Goal: Book appointment/travel/reservation

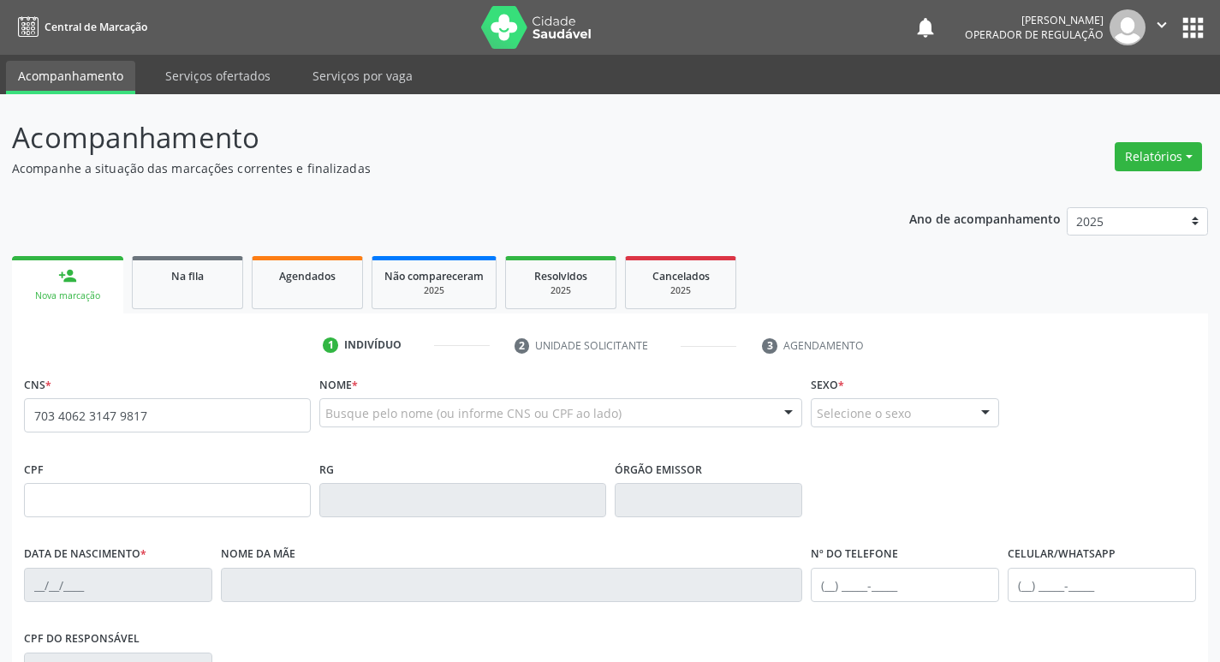
type input "703 4062 3147 9817"
type input "706.715.824-96"
type input "[DATE]"
type input "[PERSON_NAME]"
type input "[PHONE_NUMBER]"
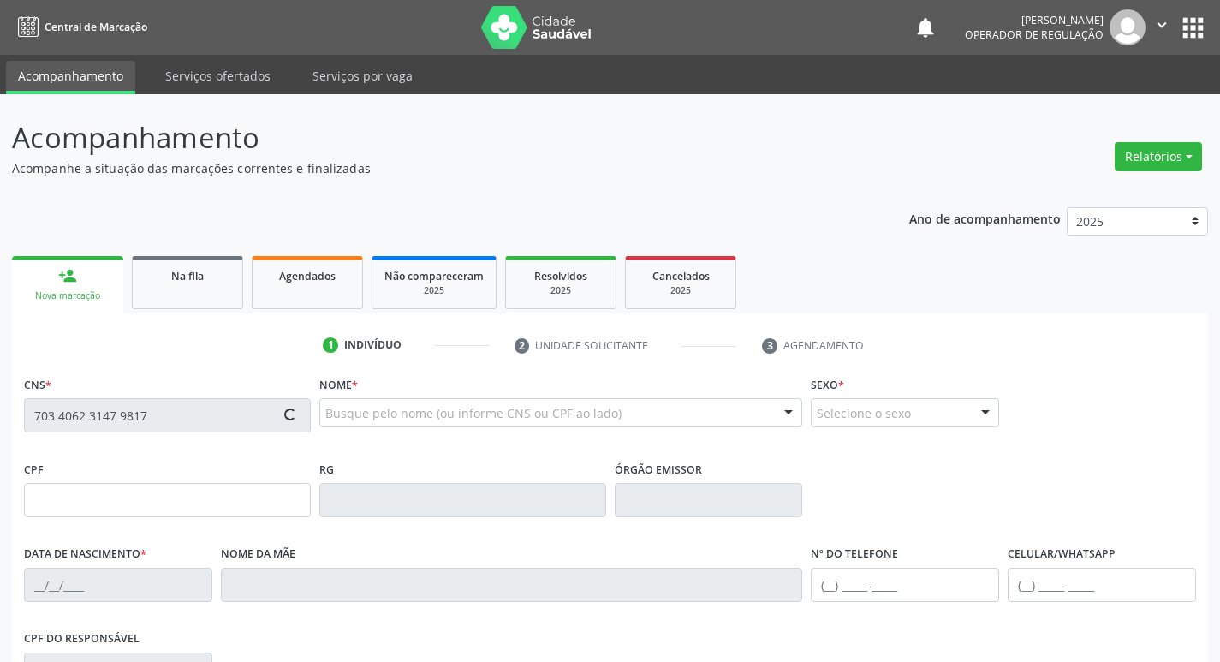
type input "467.307.964-72"
type input "125"
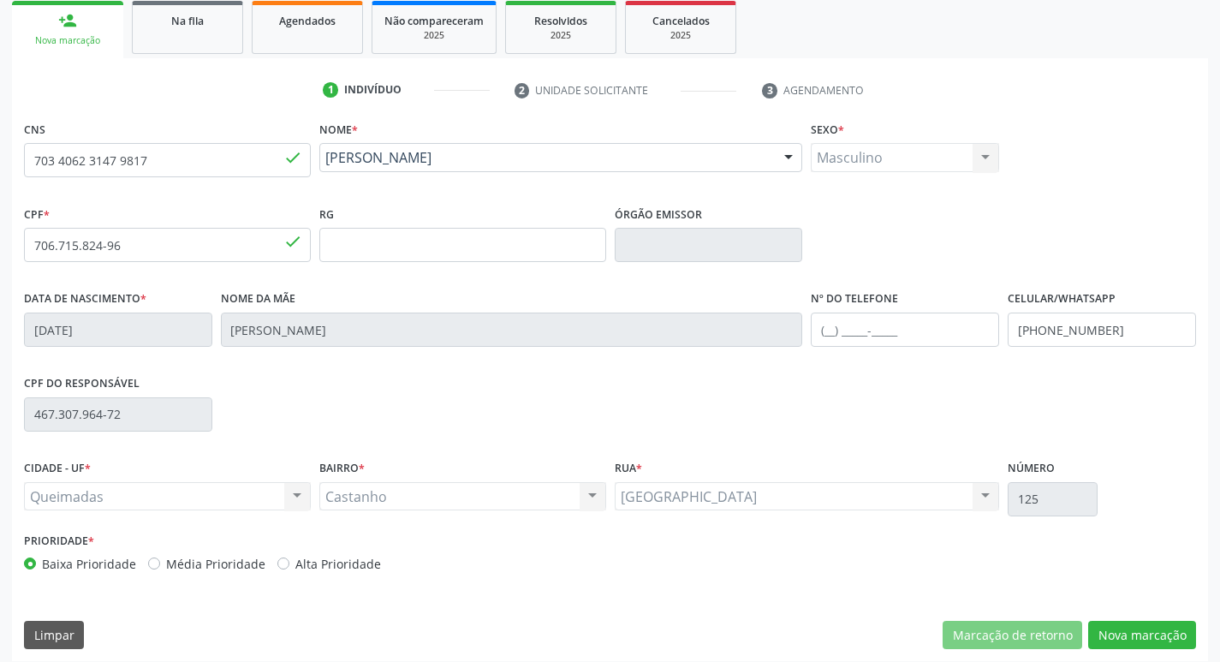
scroll to position [266, 0]
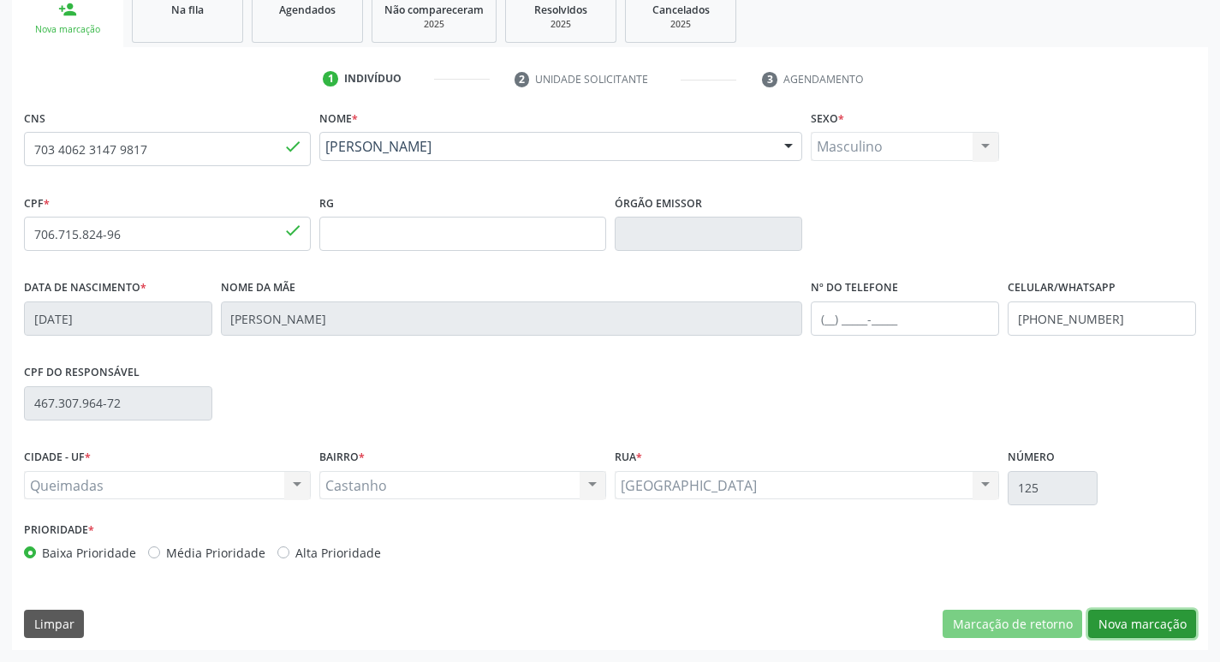
click at [1159, 621] on button "Nova marcação" at bounding box center [1142, 623] width 108 height 29
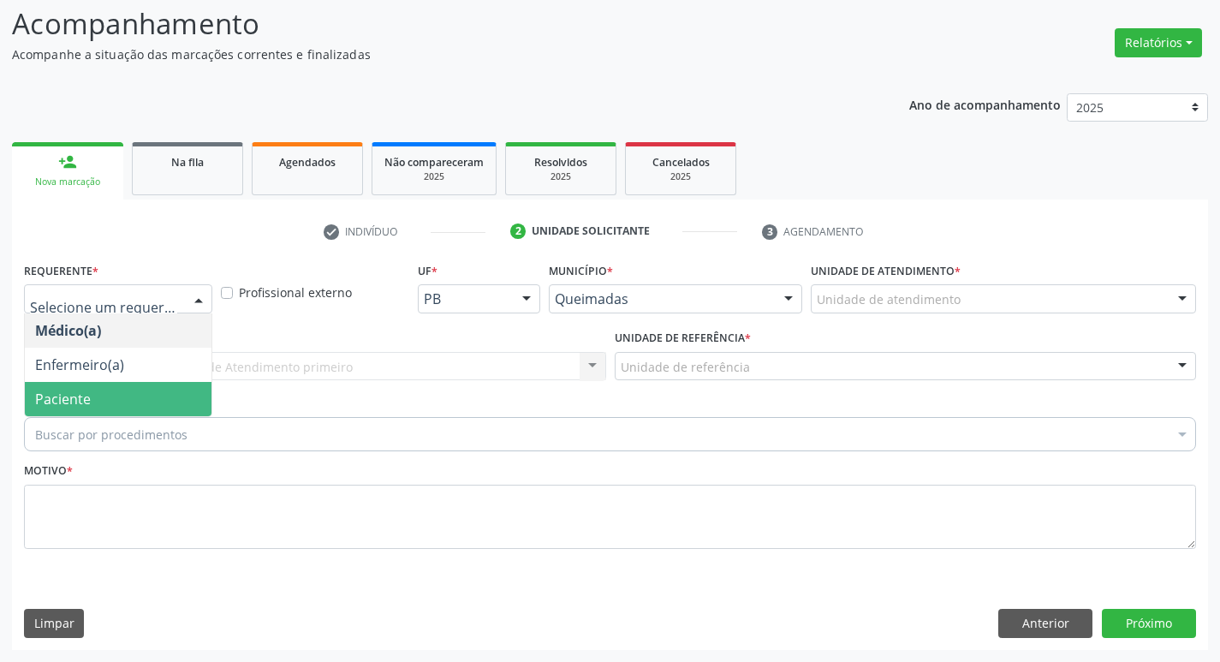
click at [74, 394] on span "Paciente" at bounding box center [63, 398] width 56 height 19
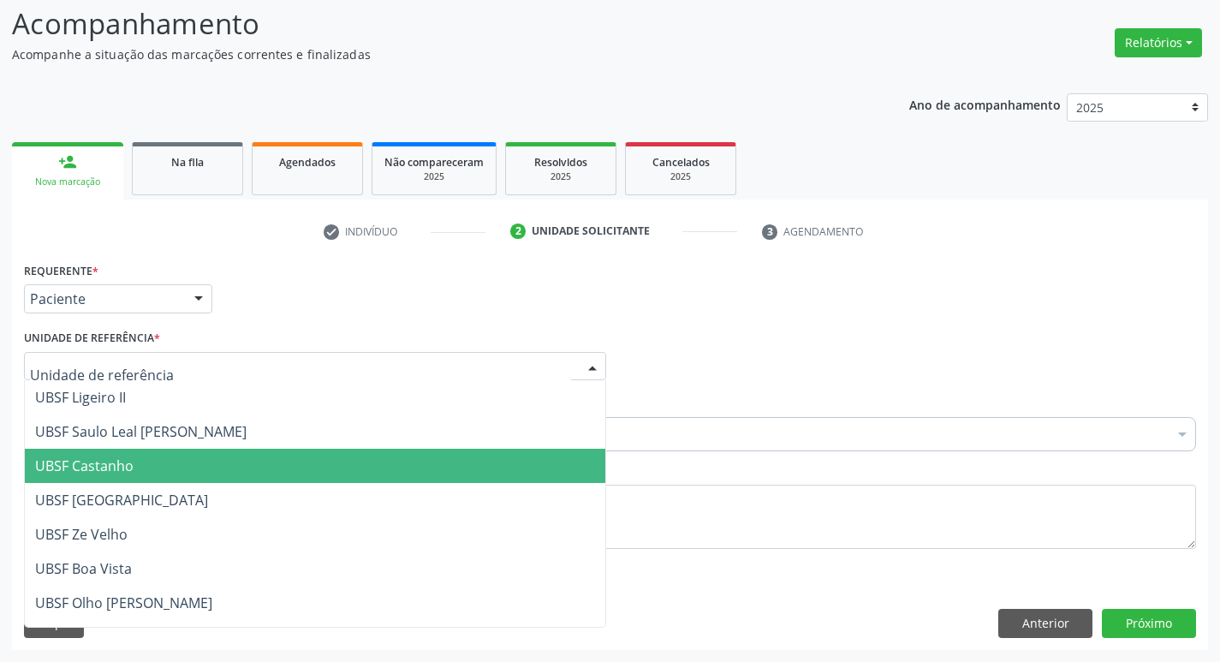
click at [66, 459] on span "UBSF Castanho" at bounding box center [84, 465] width 98 height 19
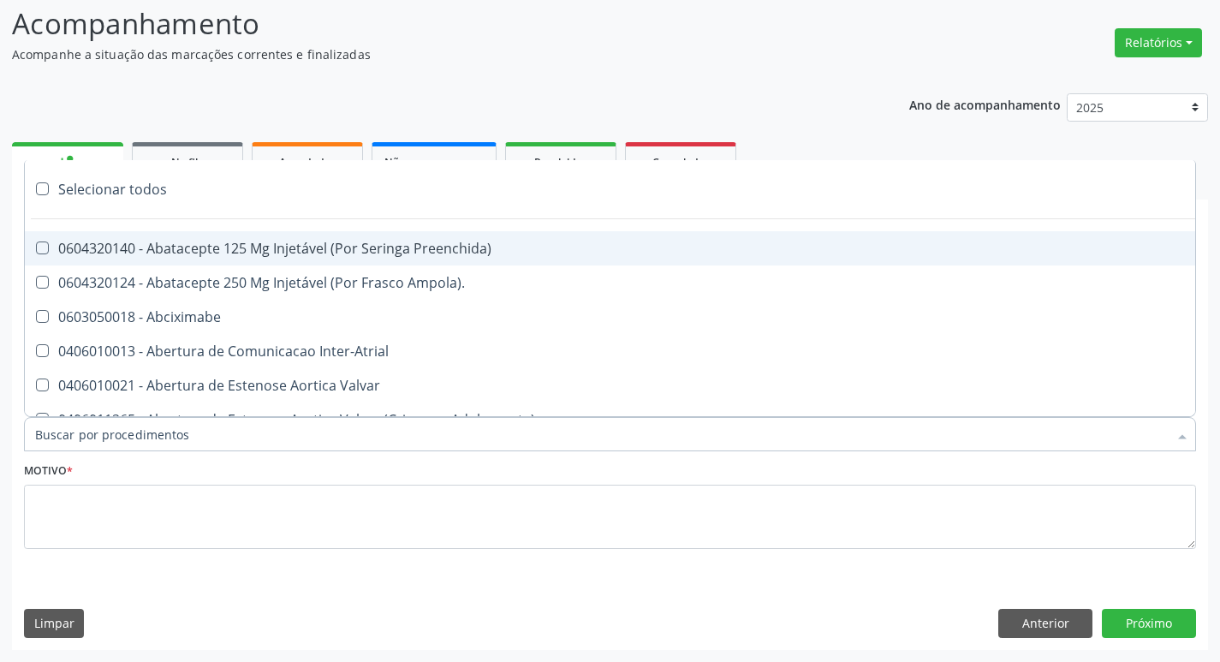
click at [62, 445] on div at bounding box center [610, 434] width 1172 height 34
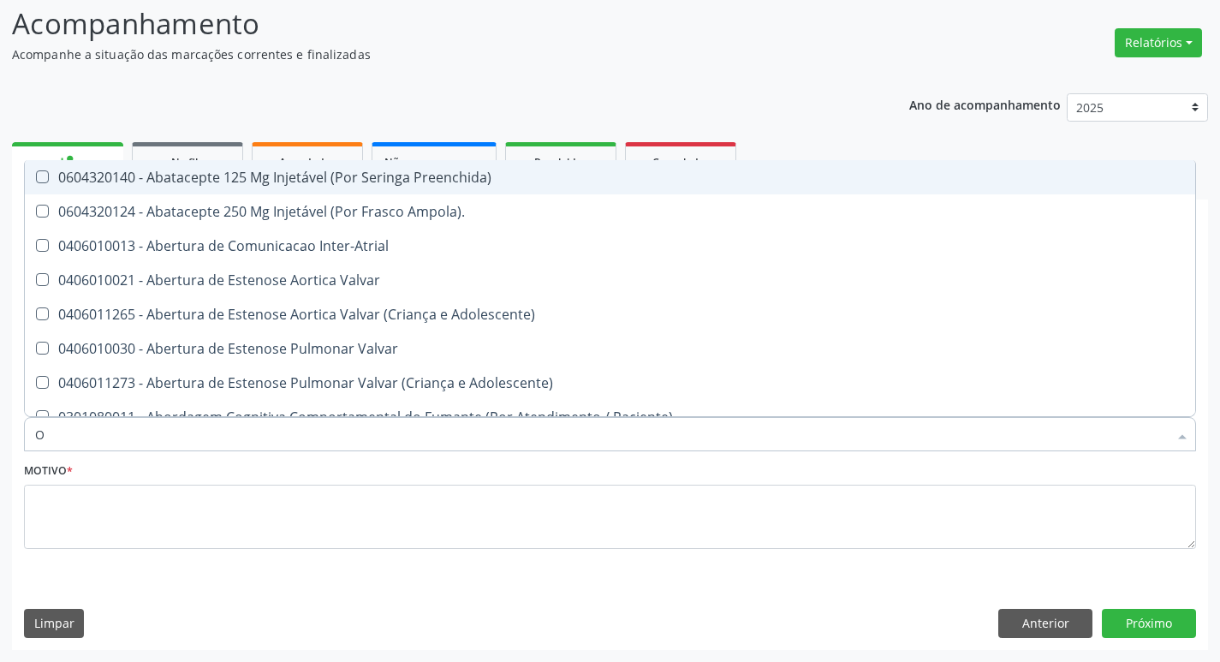
type input "ORTOPEDISTA"
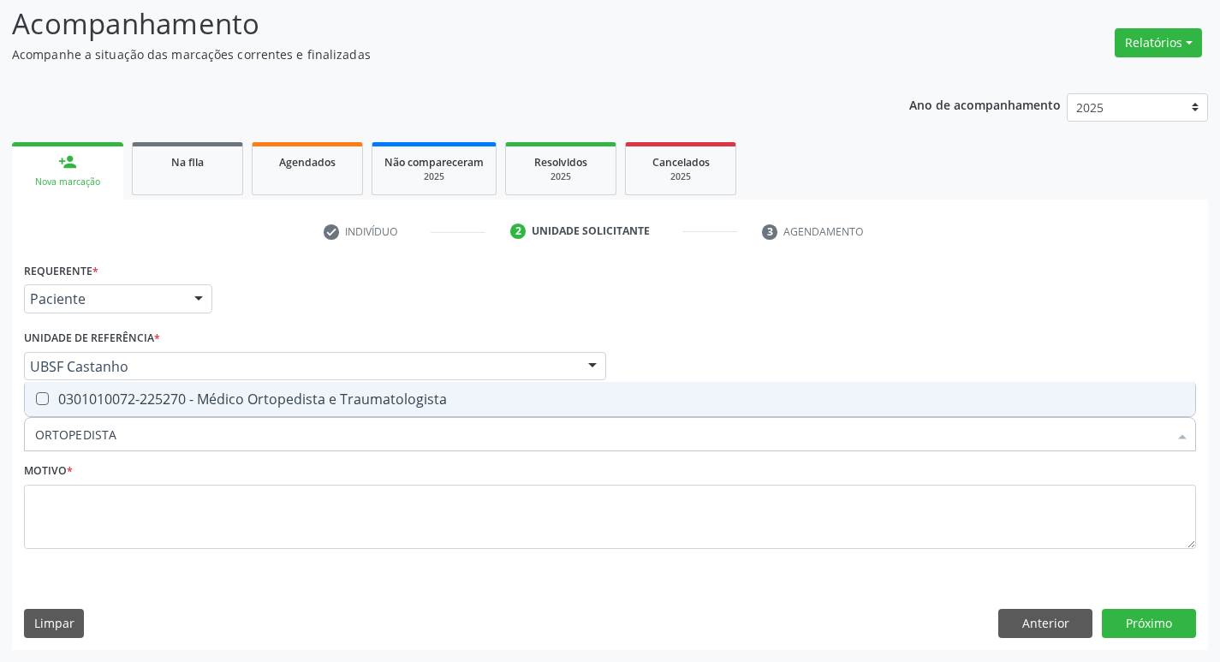
click at [133, 392] on div "0301010072-225270 - Médico Ortopedista e Traumatologista" at bounding box center [610, 399] width 1150 height 14
checkbox Traumatologista "true"
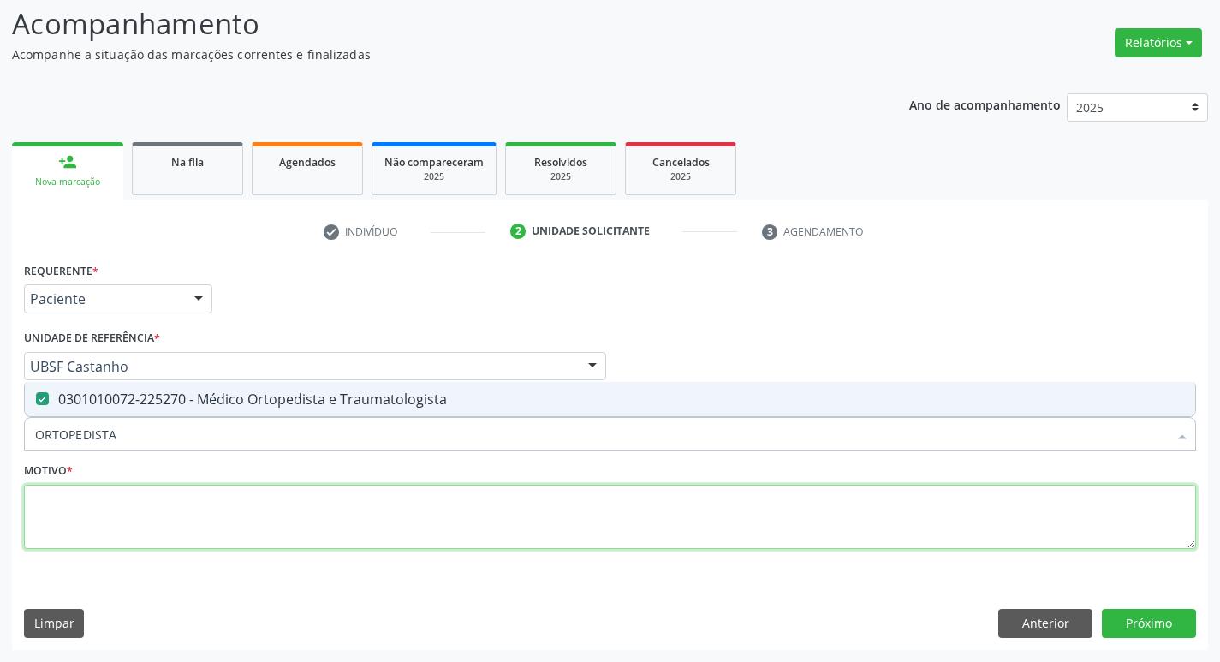
click at [133, 513] on textarea at bounding box center [610, 516] width 1172 height 65
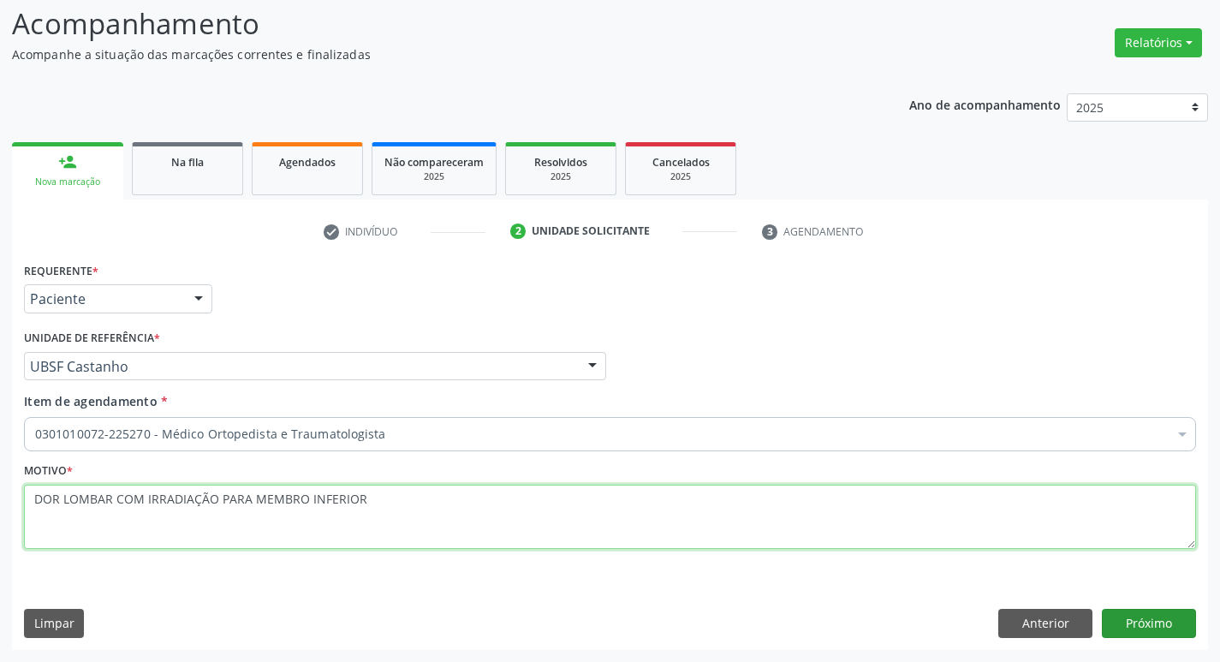
type textarea "DOR LOMBAR COM IRRADIAÇÃO PARA MEMBRO INFERIOR"
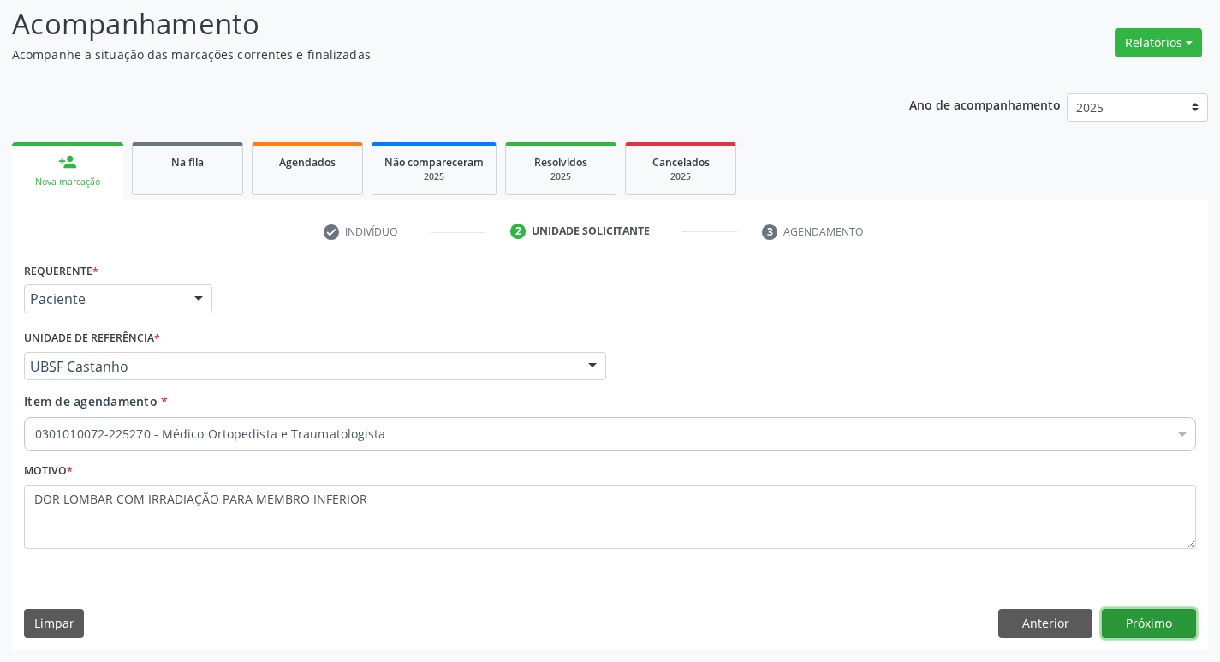
click at [1150, 621] on button "Próximo" at bounding box center [1149, 623] width 94 height 29
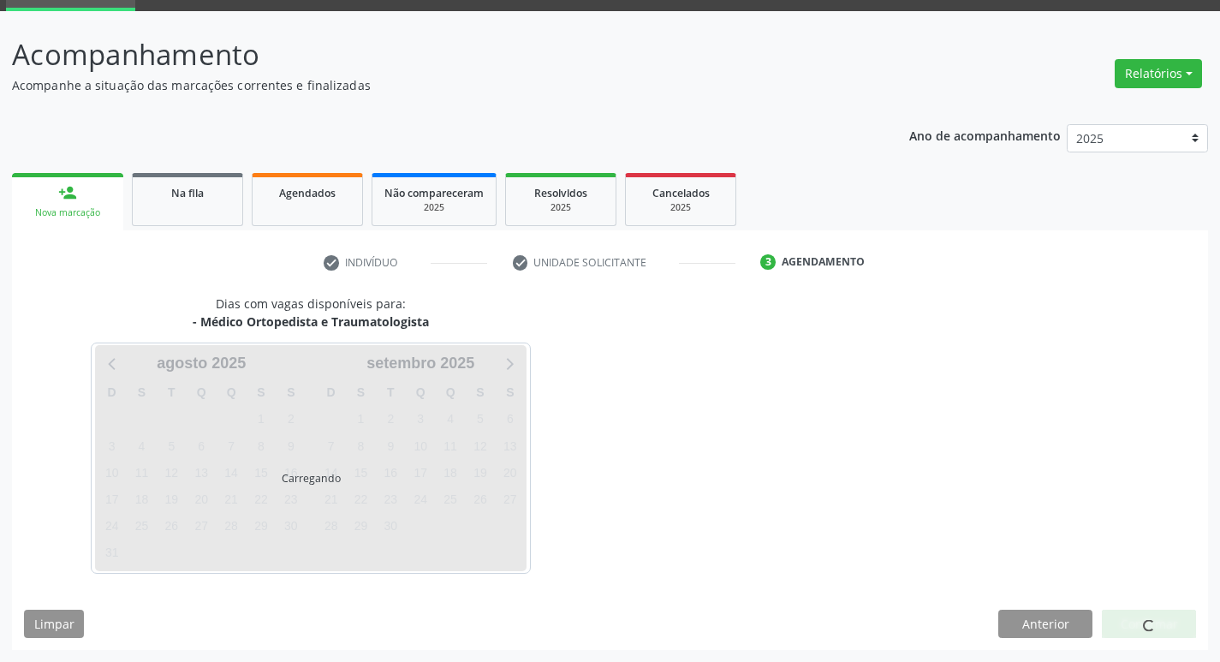
scroll to position [83, 0]
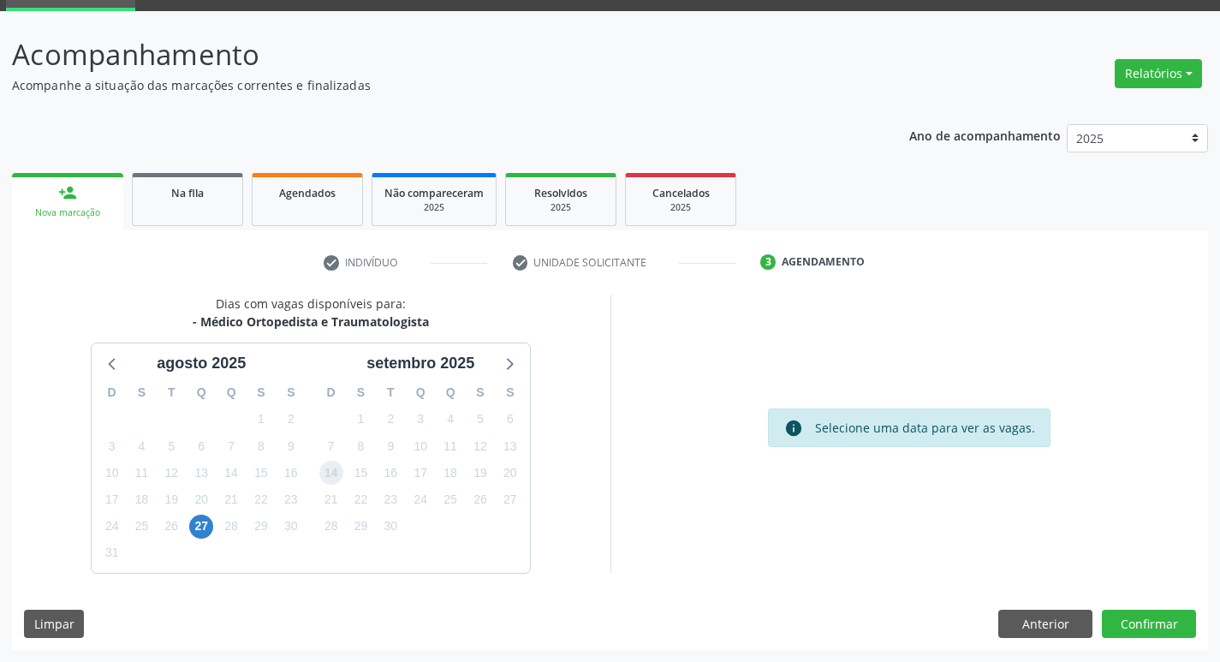
click at [336, 478] on span "14" at bounding box center [331, 472] width 24 height 24
click at [1176, 627] on button "Confirmar" at bounding box center [1149, 623] width 94 height 29
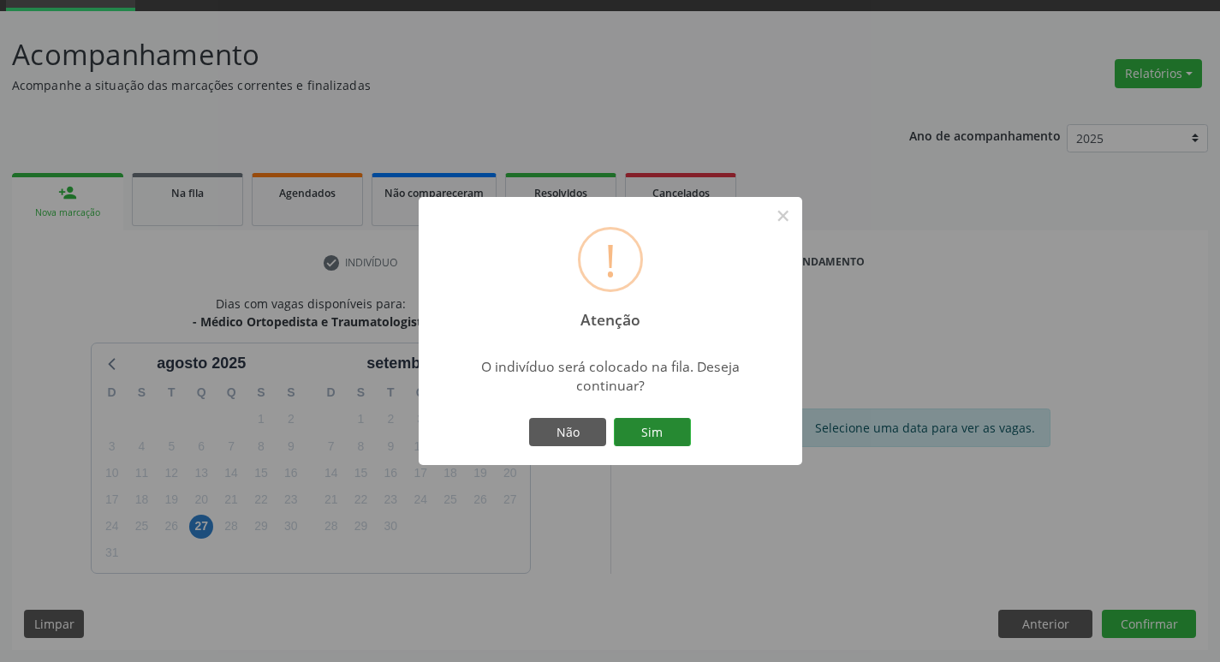
click at [659, 427] on button "Sim" at bounding box center [652, 432] width 77 height 29
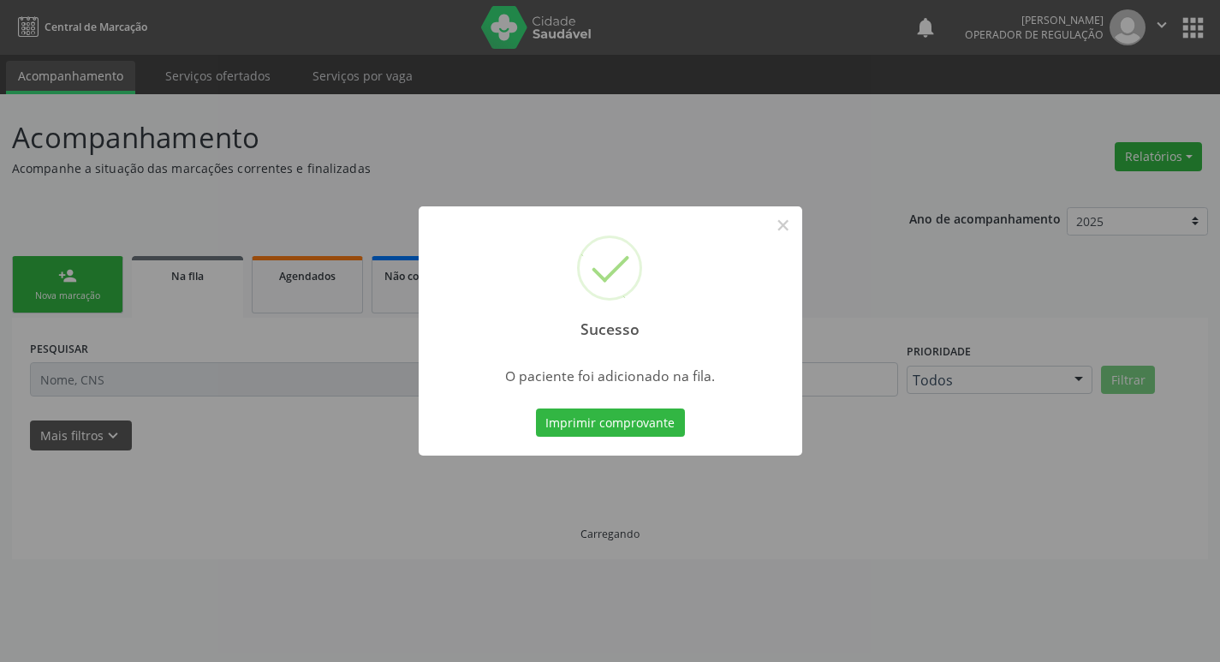
scroll to position [0, 0]
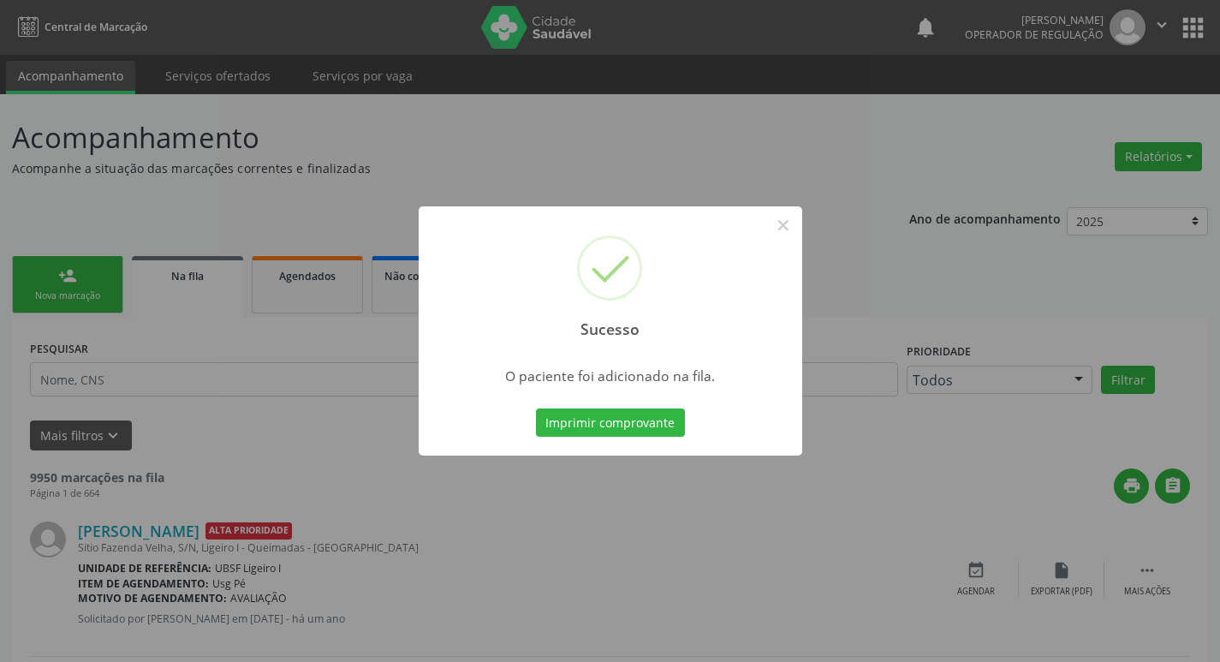
click at [83, 203] on div "Sucesso × O paciente foi adicionado na fila. Imprimir comprovante Cancel" at bounding box center [610, 331] width 1220 height 662
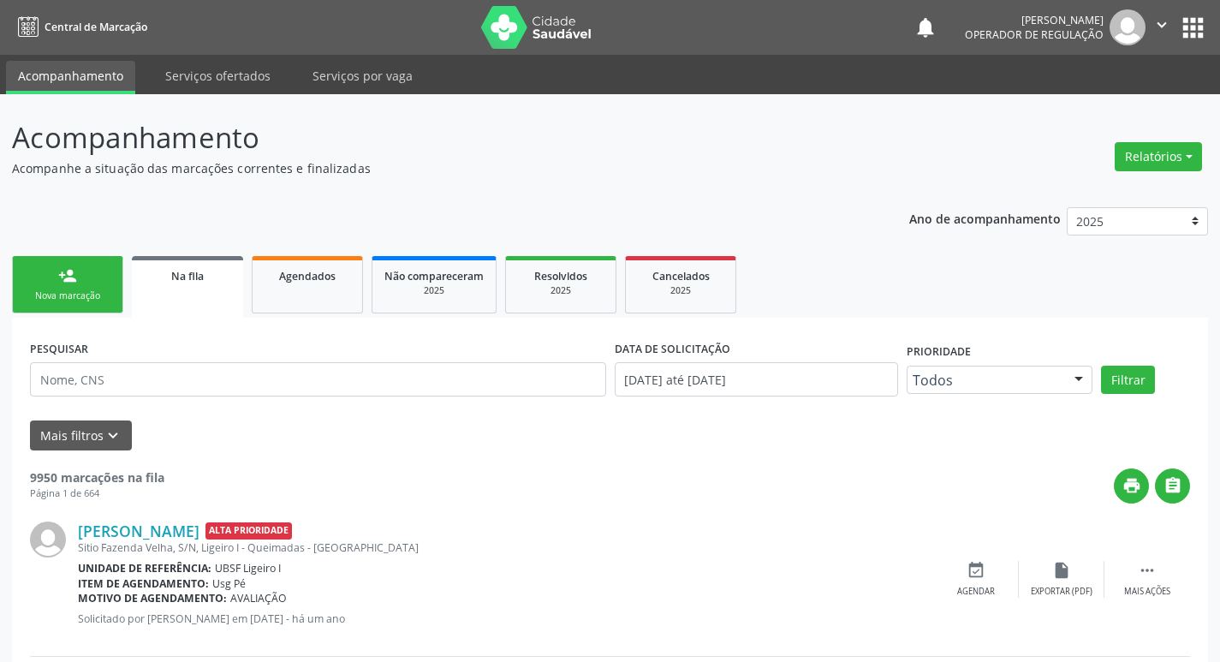
click at [88, 312] on link "person_add Nova marcação" at bounding box center [67, 284] width 111 height 57
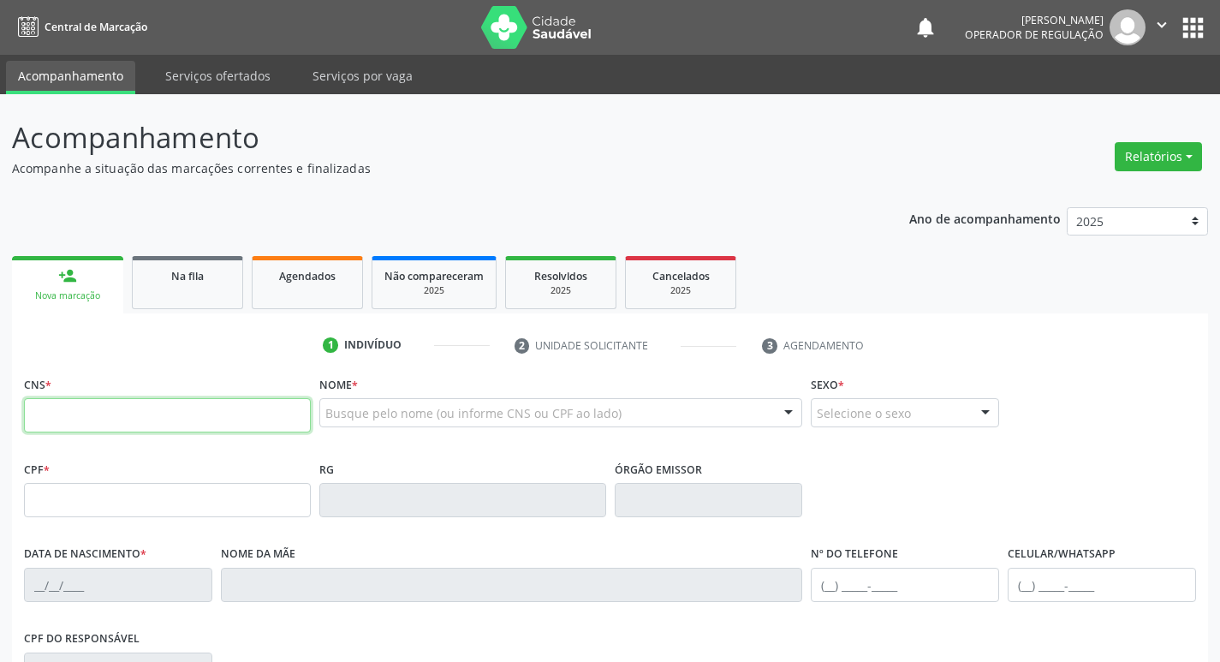
click at [122, 412] on input "text" at bounding box center [167, 415] width 287 height 34
type input "707 6052 4208 0791"
type input "873.929.094-87"
type input "[DATE]"
type input "Inez [PERSON_NAME]"
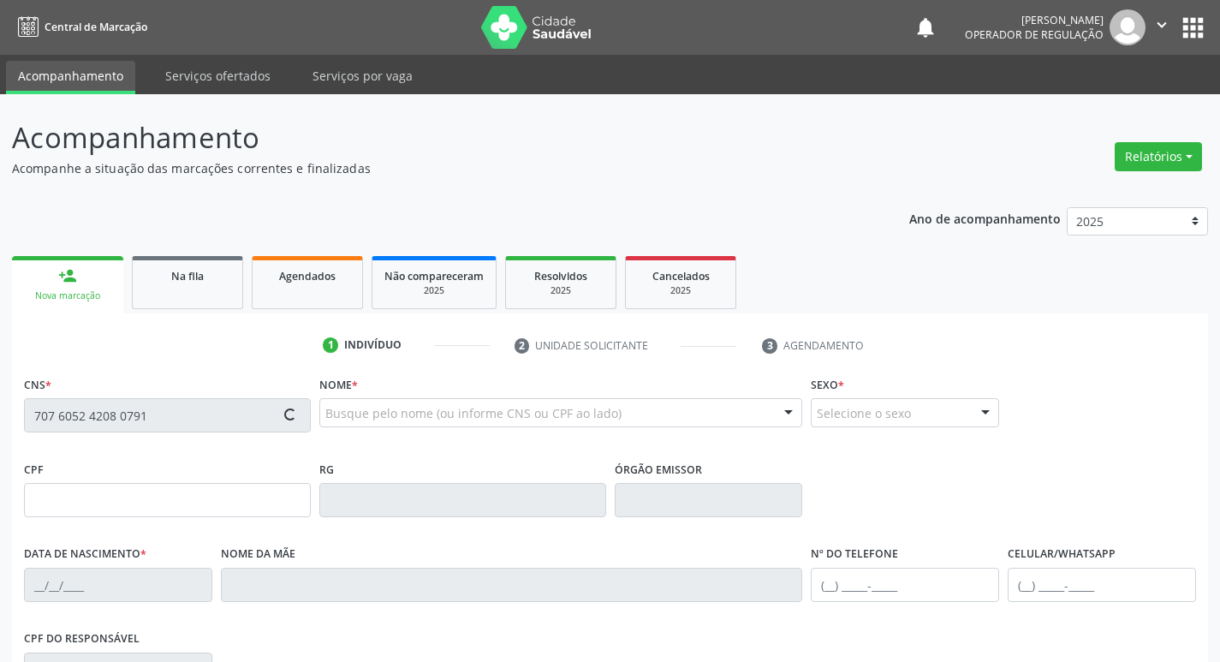
type input "[PHONE_NUMBER]"
type input "503.779.064-68"
type input "153"
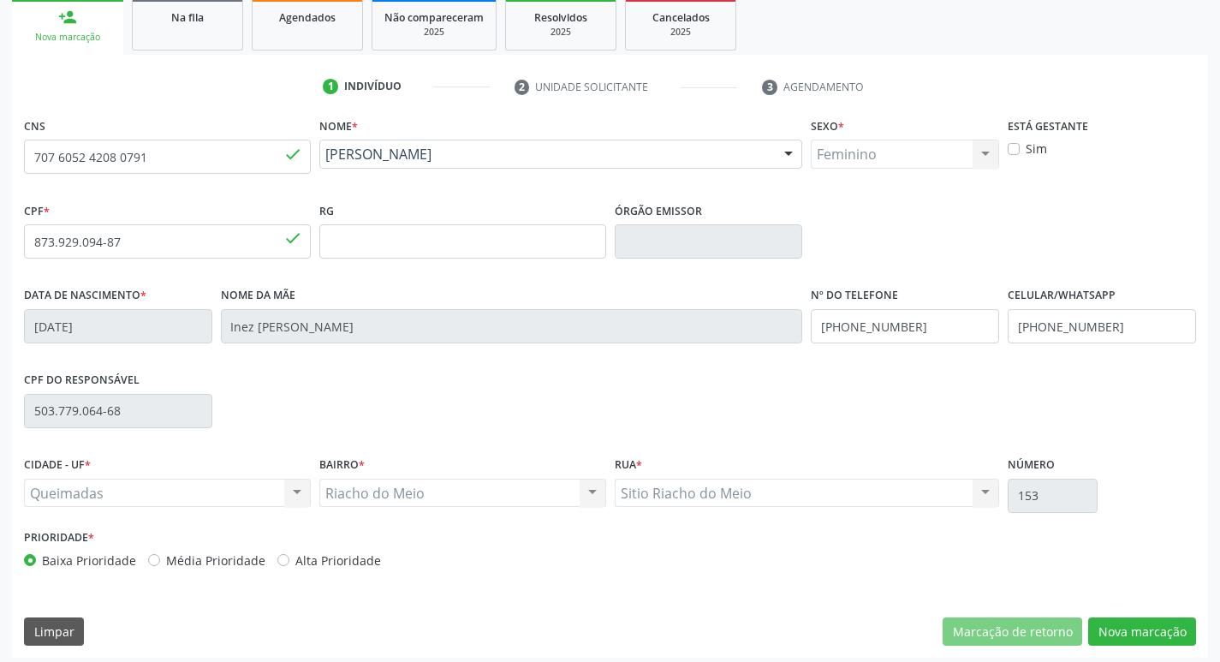
scroll to position [266, 0]
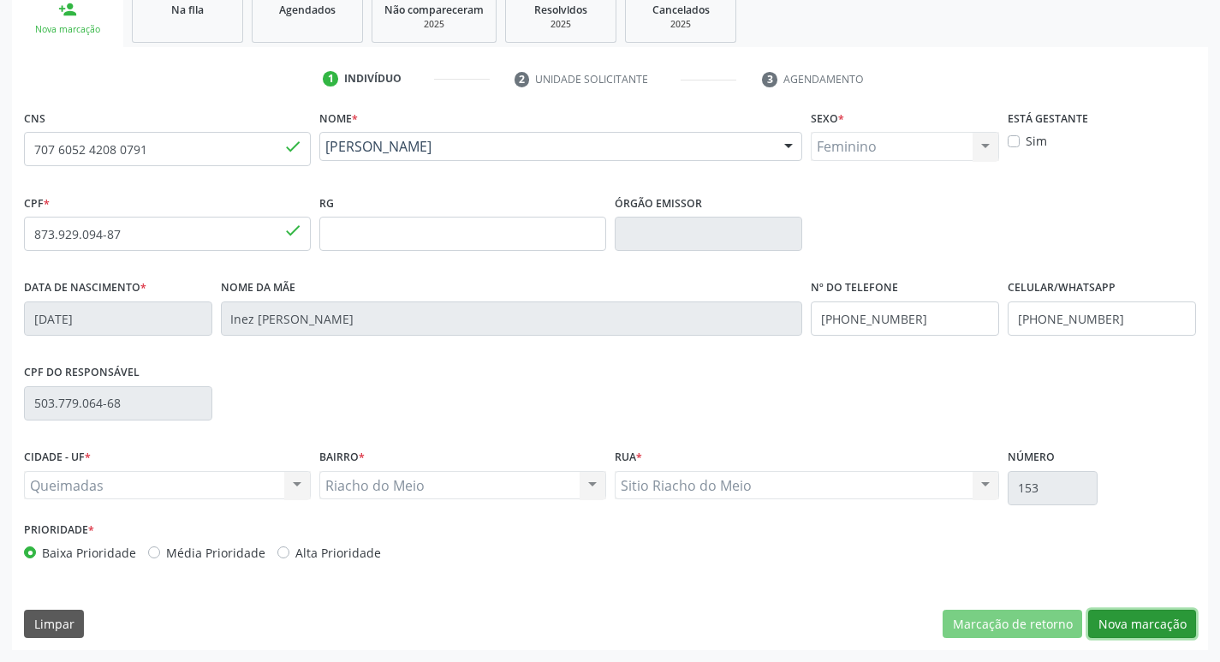
click at [1148, 615] on button "Nova marcação" at bounding box center [1142, 623] width 108 height 29
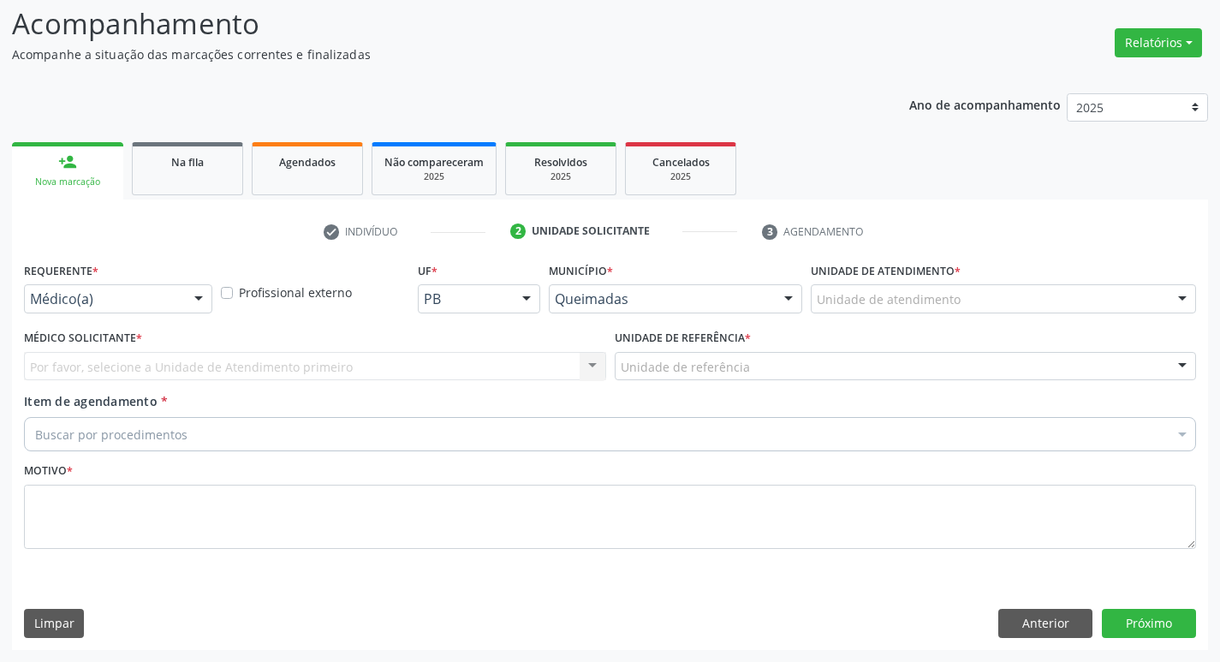
scroll to position [114, 0]
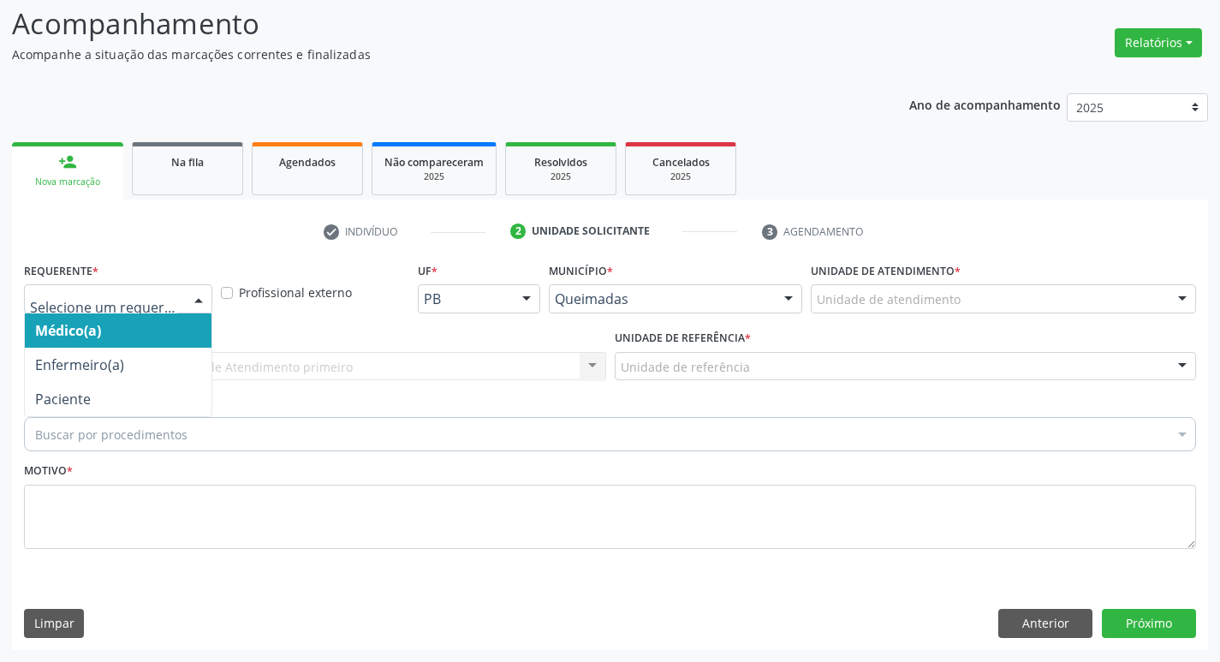
click at [118, 288] on div at bounding box center [118, 298] width 188 height 29
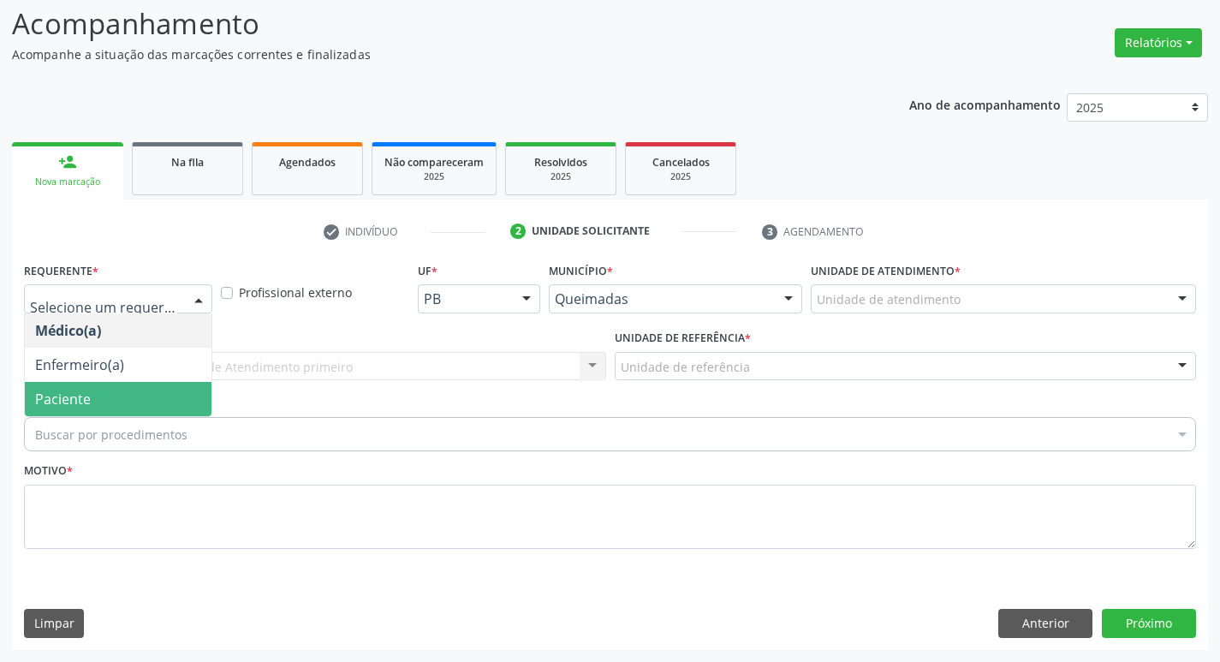
click at [80, 384] on span "Paciente" at bounding box center [118, 399] width 187 height 34
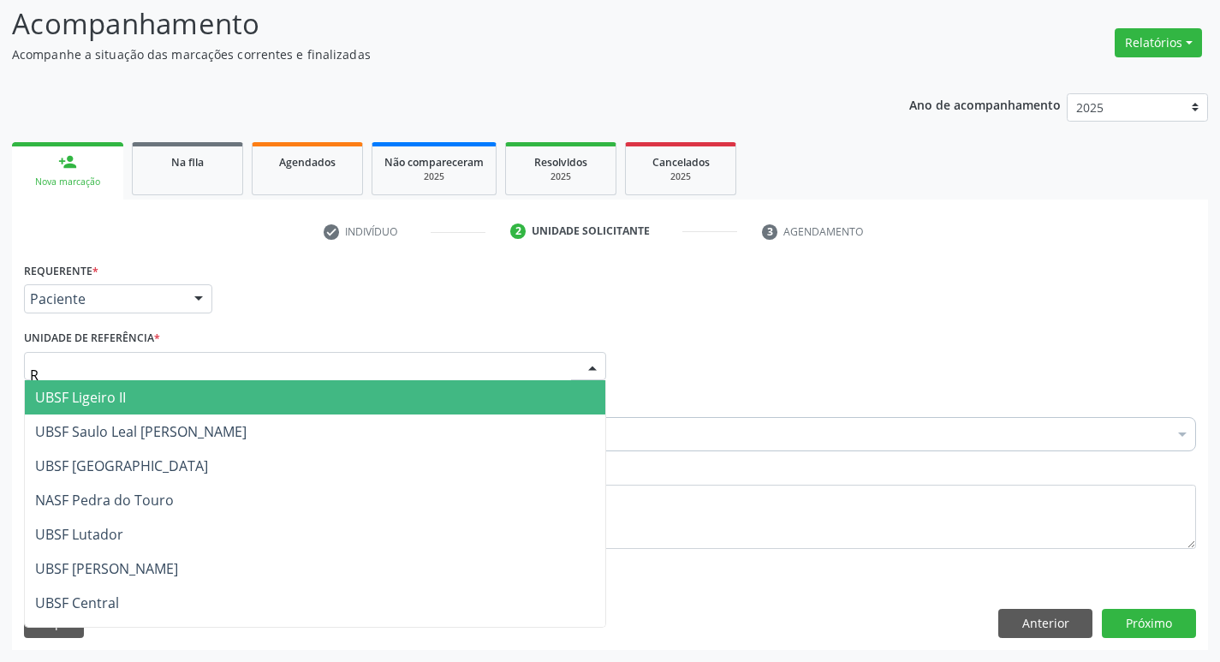
type input "RI"
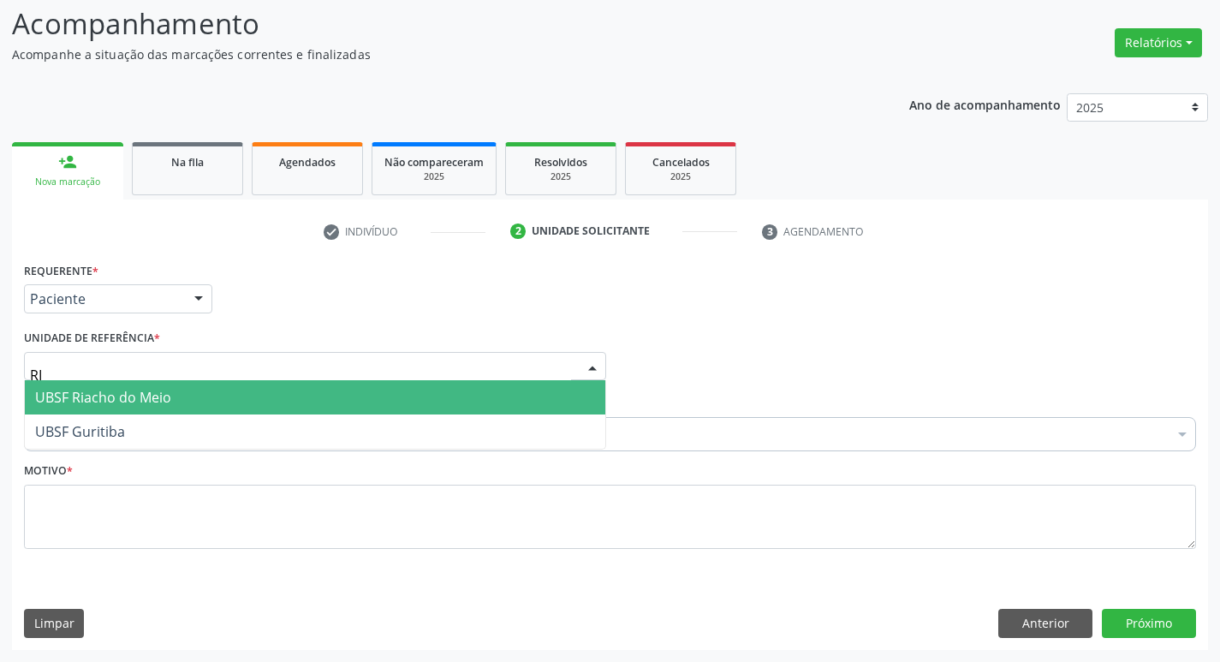
click at [89, 390] on span "UBSF Riacho do Meio" at bounding box center [103, 397] width 136 height 19
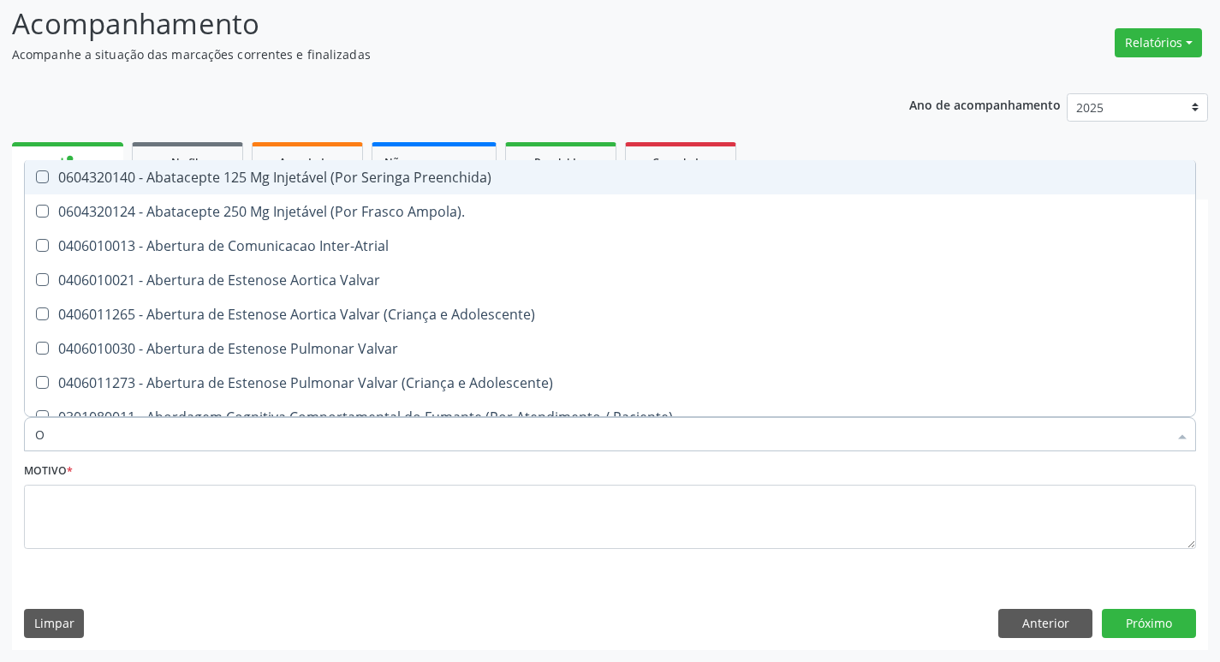
type input "ORTOPEDISTA"
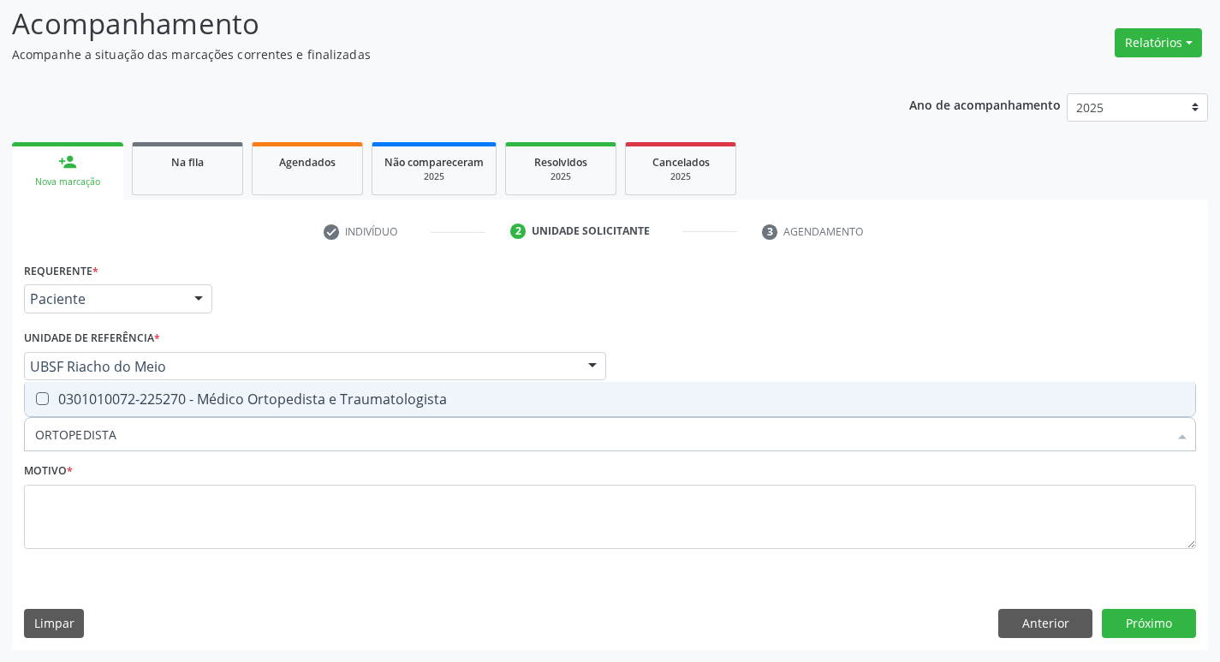
click at [134, 392] on div "0301010072-225270 - Médico Ortopedista e Traumatologista" at bounding box center [610, 399] width 1150 height 14
checkbox Traumatologista "true"
click at [176, 556] on fieldset "Motivo *" at bounding box center [610, 509] width 1172 height 103
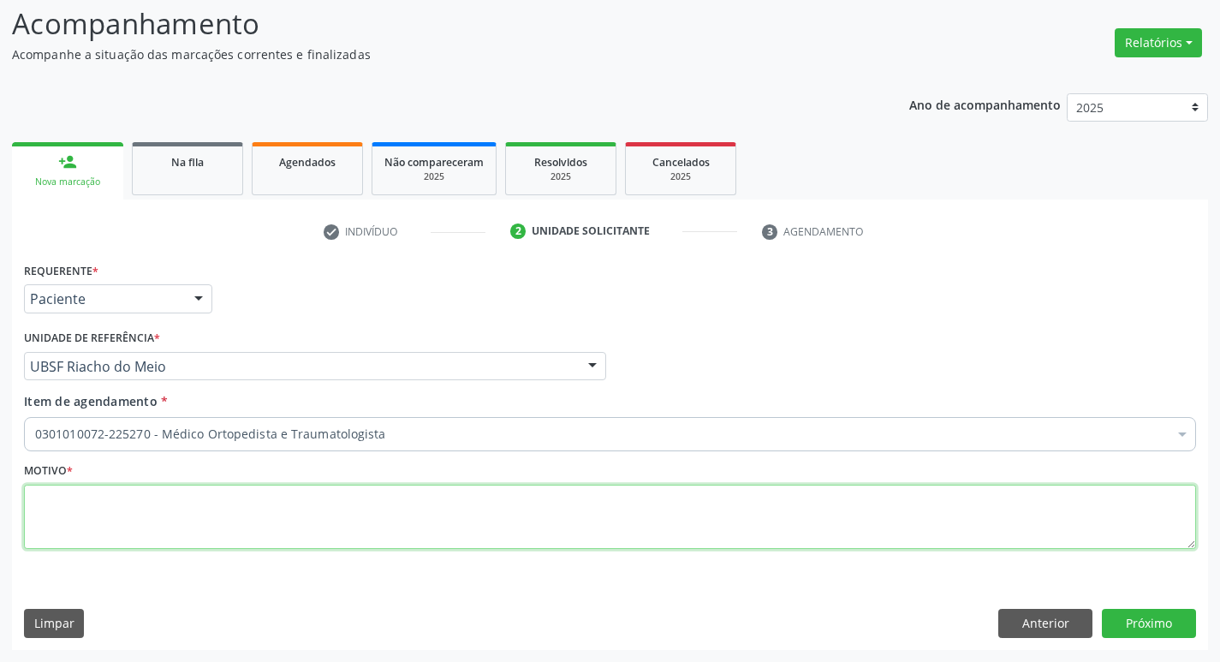
click at [176, 547] on textarea at bounding box center [610, 516] width 1172 height 65
type textarea "HÉRNIA DE DISCO; DORES NA COLUNA LOMBAR"
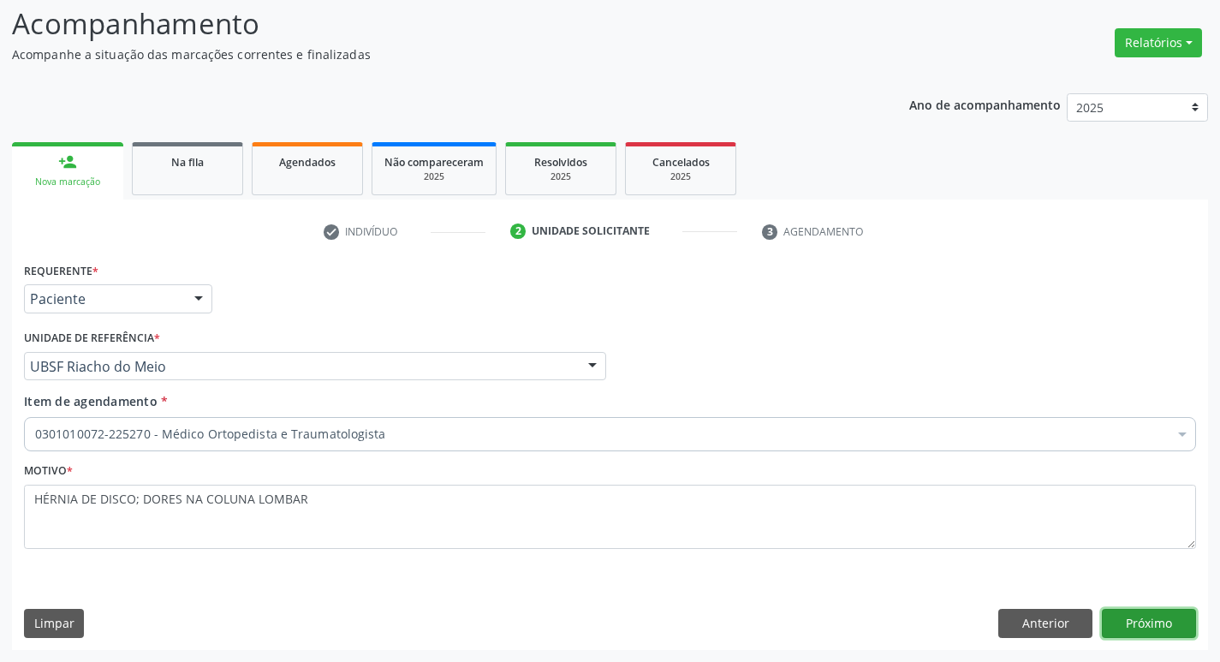
click at [1143, 619] on button "Próximo" at bounding box center [1149, 623] width 94 height 29
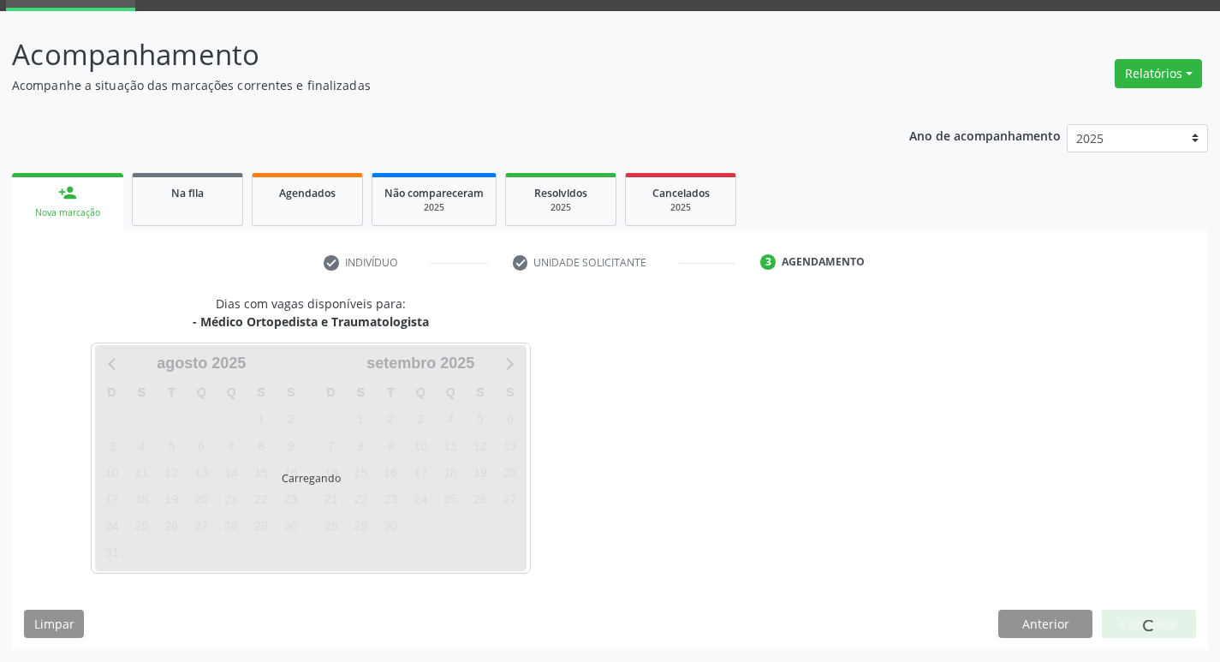
scroll to position [83, 0]
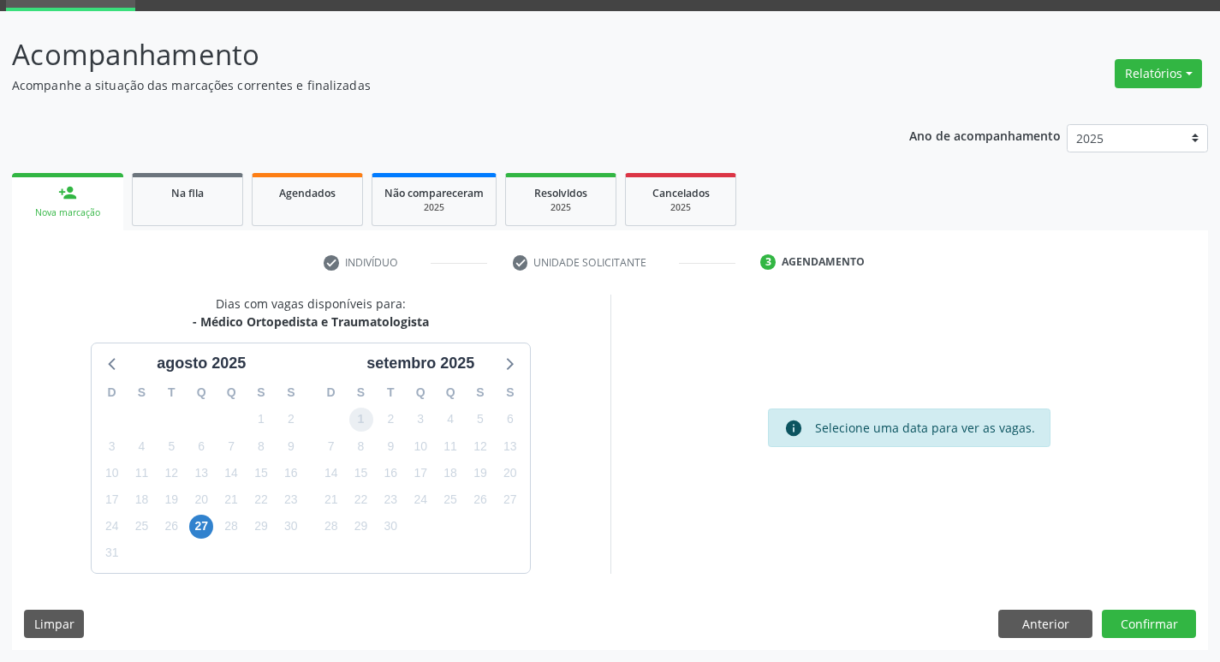
click at [355, 429] on span "1" at bounding box center [361, 419] width 24 height 24
click at [1181, 625] on button "Confirmar" at bounding box center [1149, 623] width 94 height 29
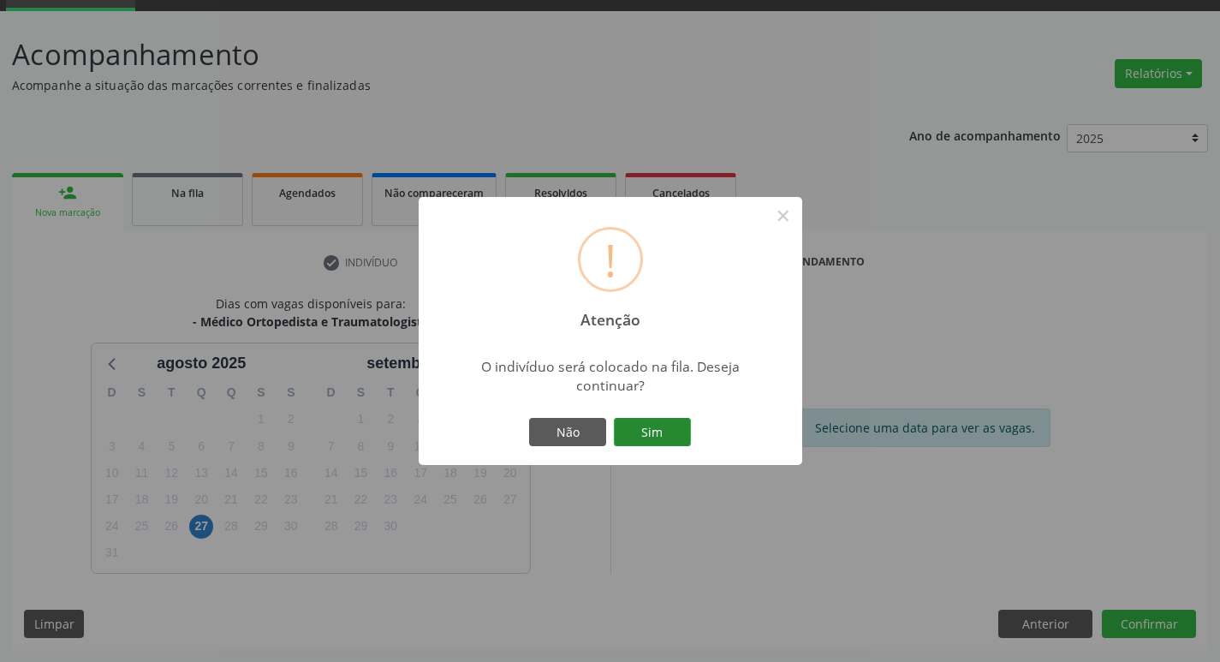
click at [666, 425] on button "Sim" at bounding box center [652, 432] width 77 height 29
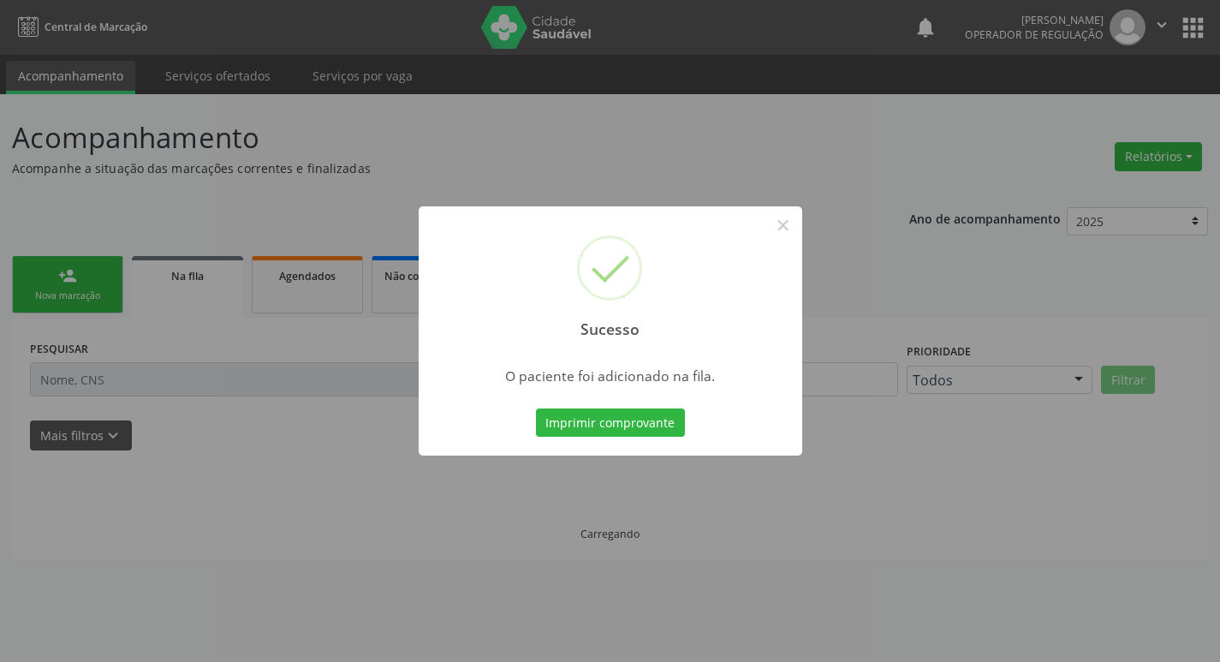
scroll to position [0, 0]
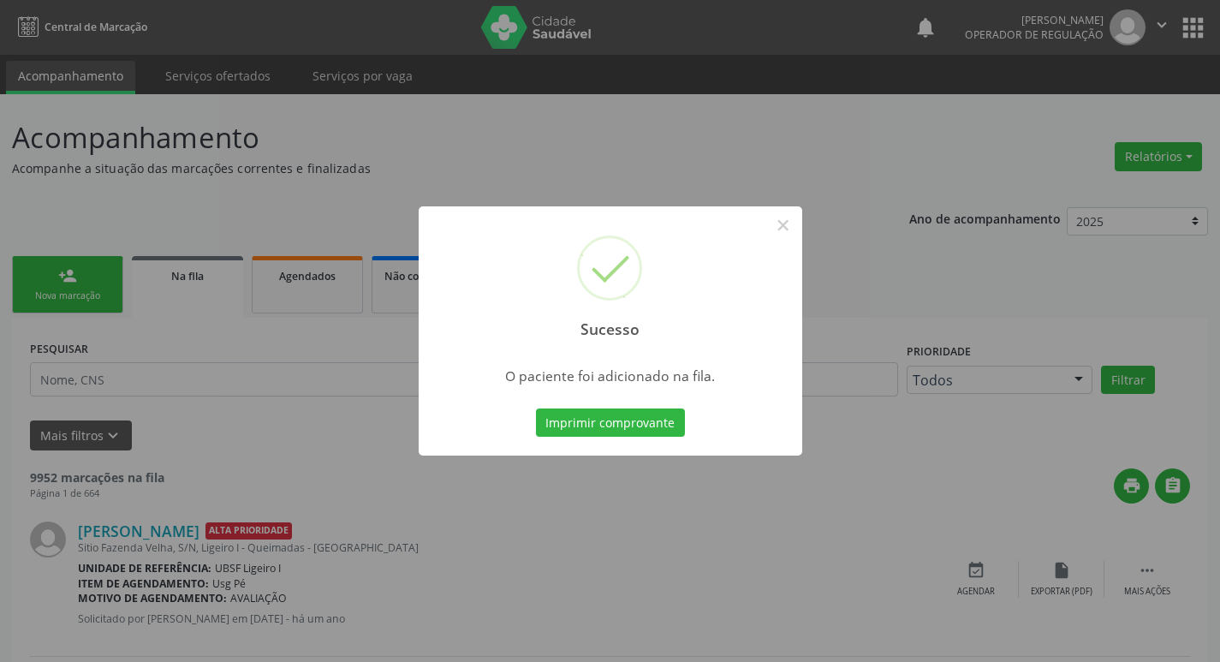
click at [1191, 136] on div "Sucesso × O paciente foi adicionado na fila. Imprimir comprovante Cancel" at bounding box center [610, 331] width 1220 height 662
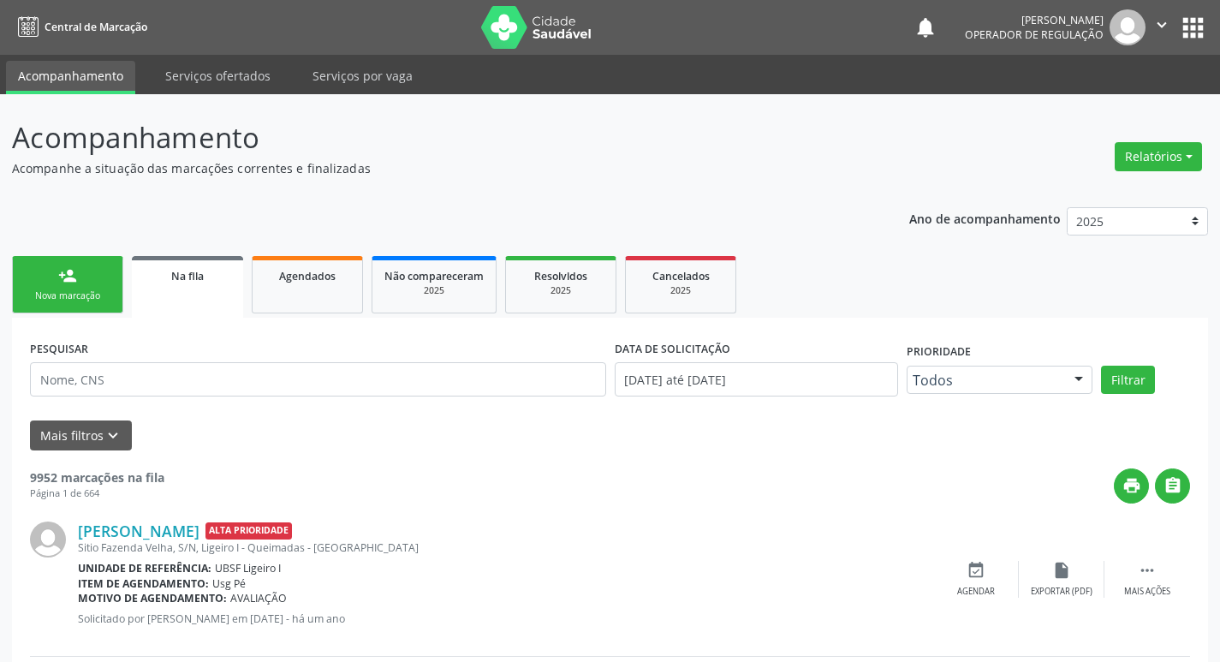
click at [1191, 21] on button "apps" at bounding box center [1193, 28] width 30 height 30
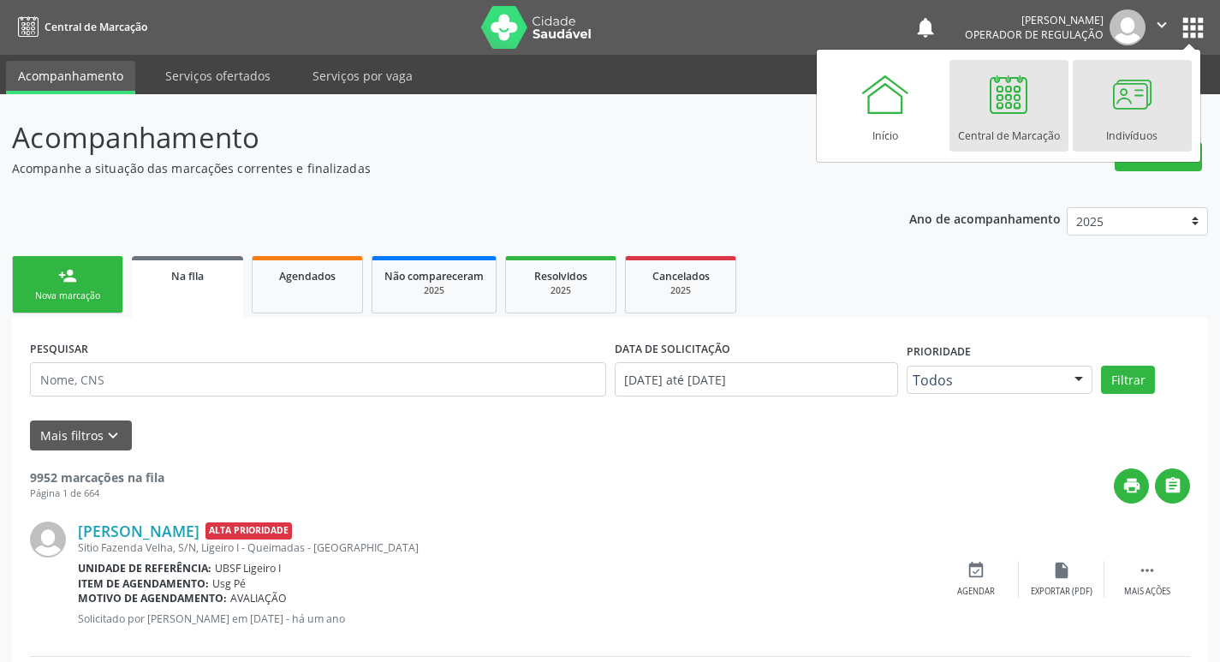
click at [1095, 105] on link "Indivíduos" at bounding box center [1131, 106] width 119 height 92
